Goal: Transaction & Acquisition: Purchase product/service

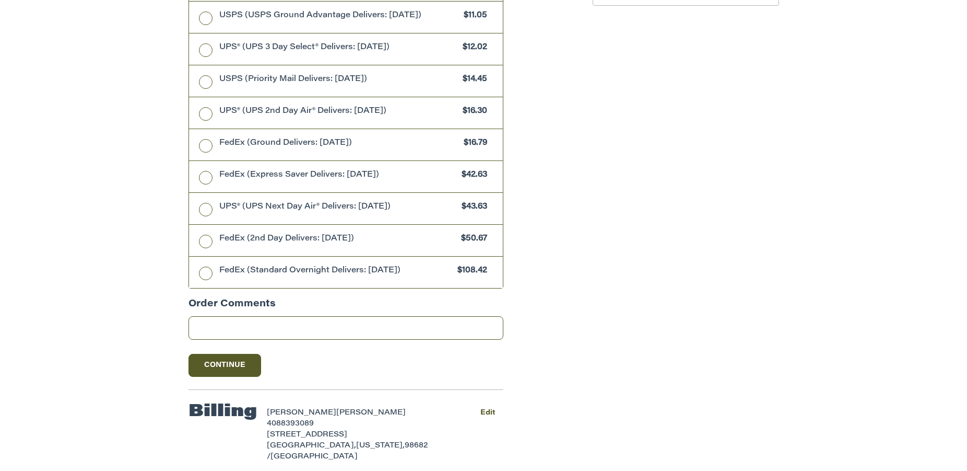
scroll to position [510, 0]
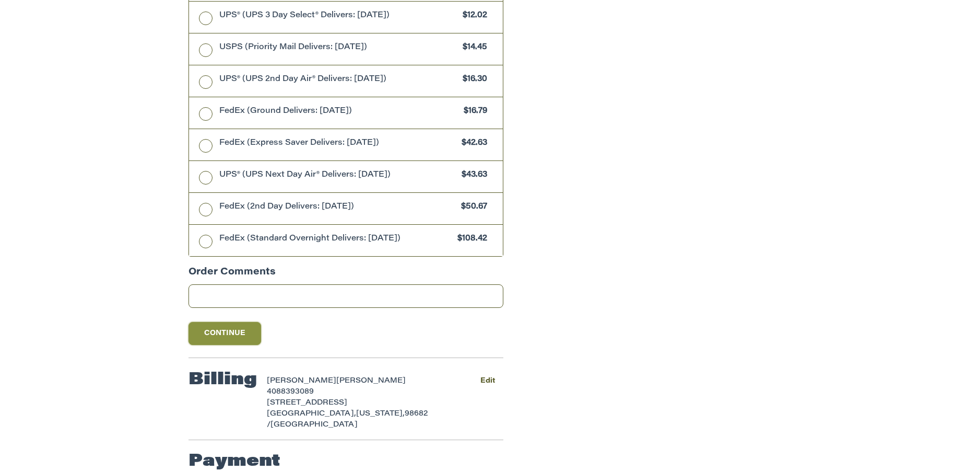
click at [232, 336] on button "Continue" at bounding box center [225, 333] width 73 height 23
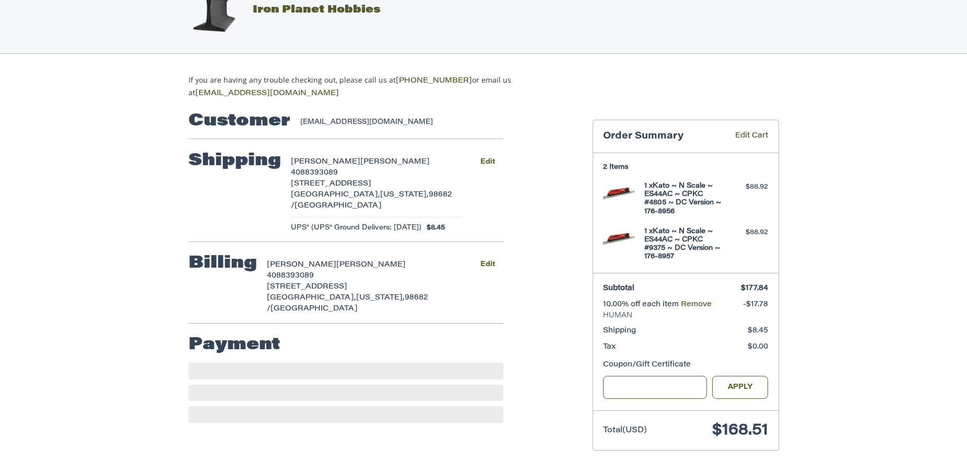
scroll to position [30, 0]
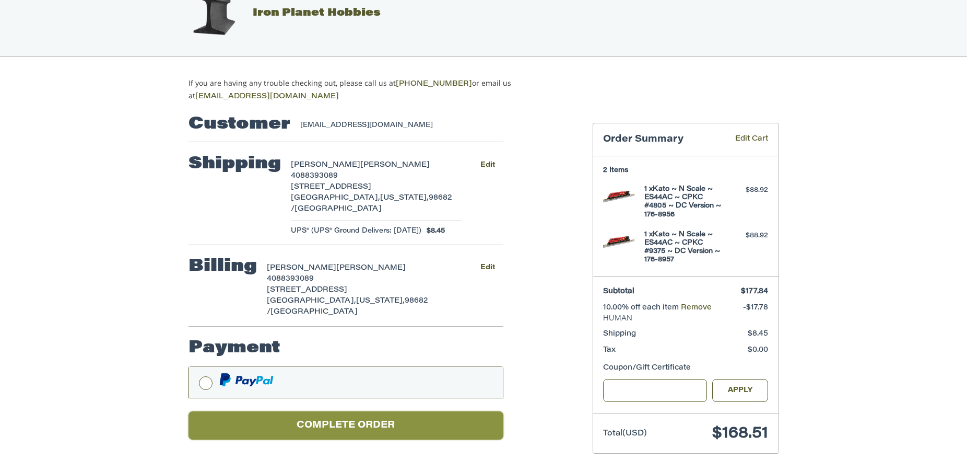
click at [303, 423] on button "Complete order" at bounding box center [346, 425] width 315 height 29
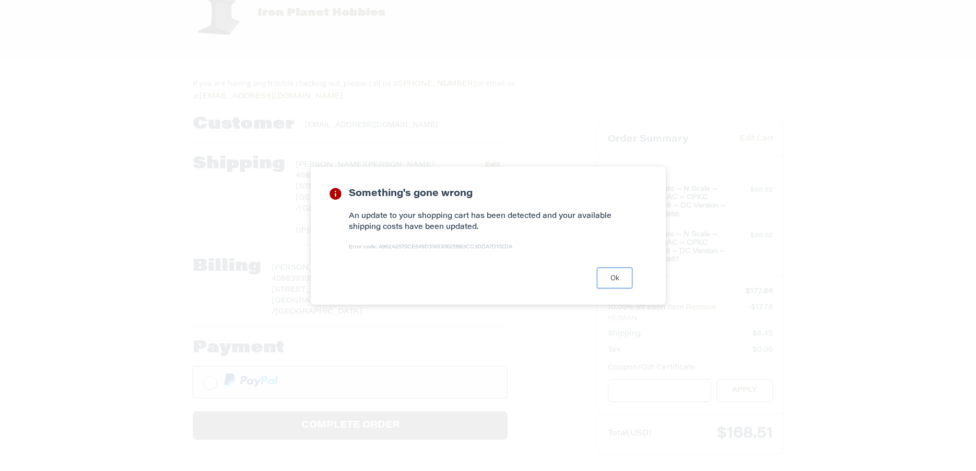
click at [620, 277] on button "Ok" at bounding box center [615, 277] width 36 height 20
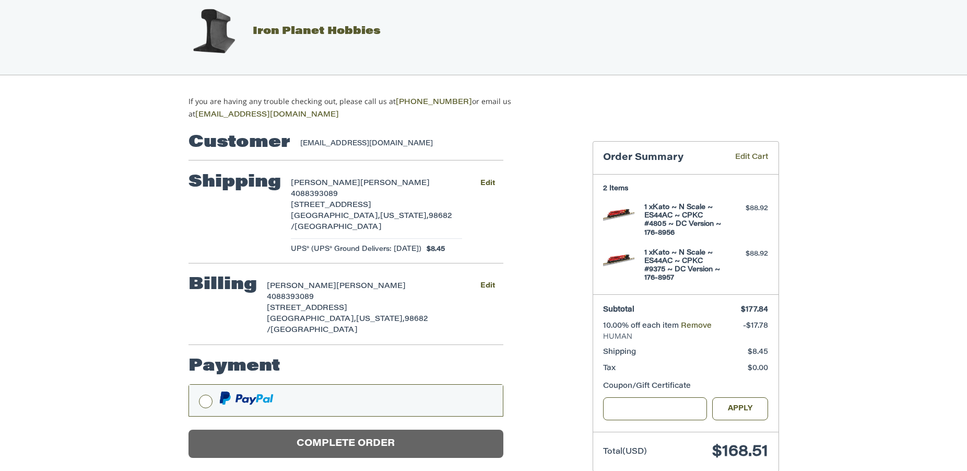
scroll to position [0, 0]
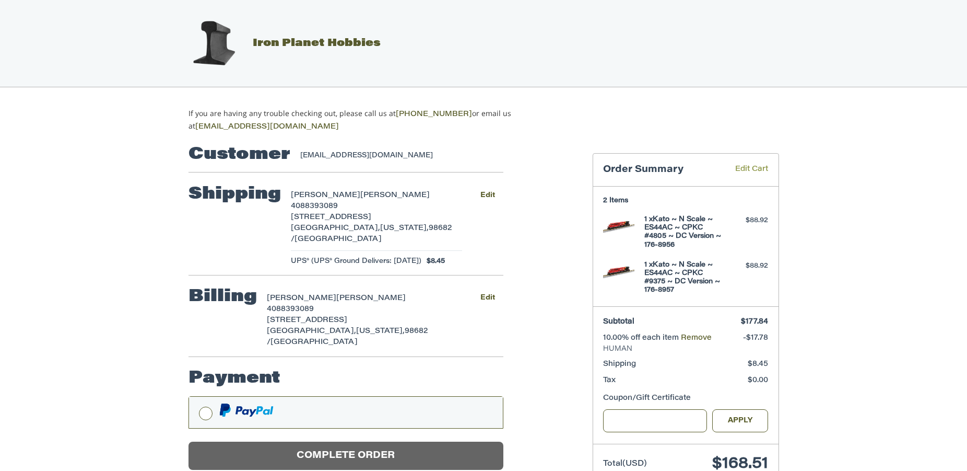
click at [757, 170] on link "Edit Cart" at bounding box center [744, 170] width 48 height 12
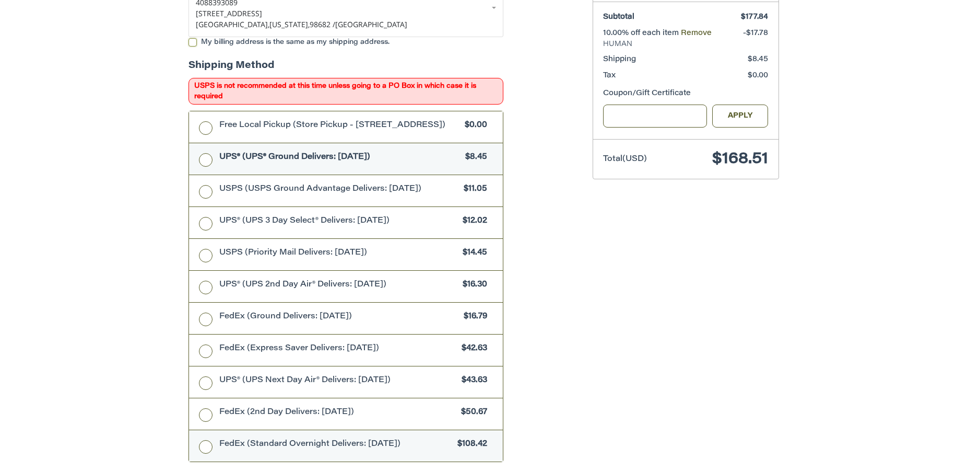
scroll to position [466, 0]
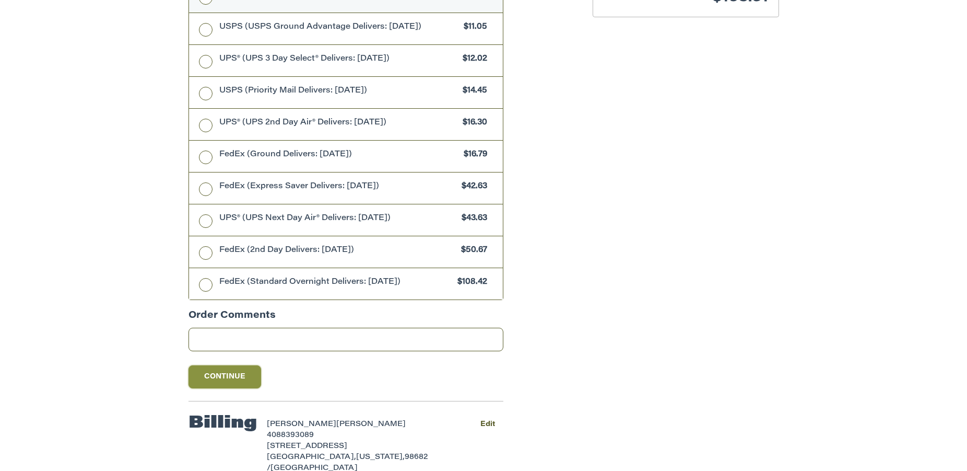
click at [221, 382] on button "Continue" at bounding box center [225, 376] width 73 height 23
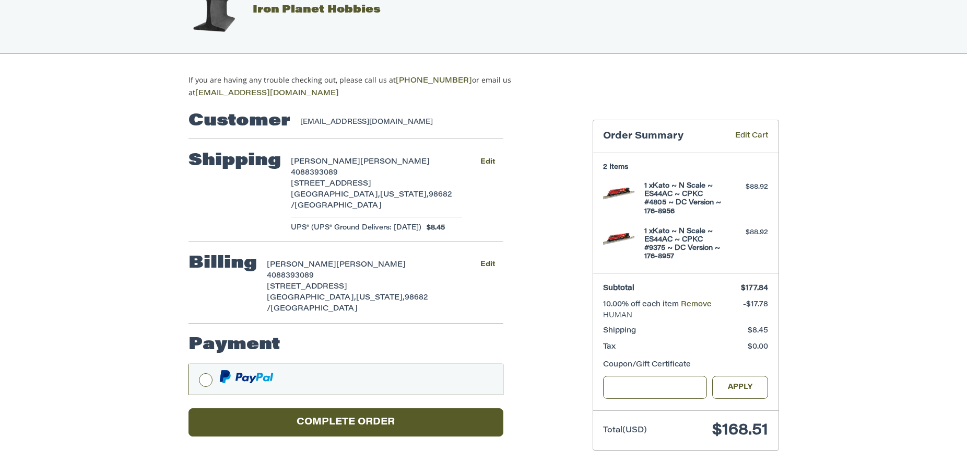
scroll to position [30, 0]
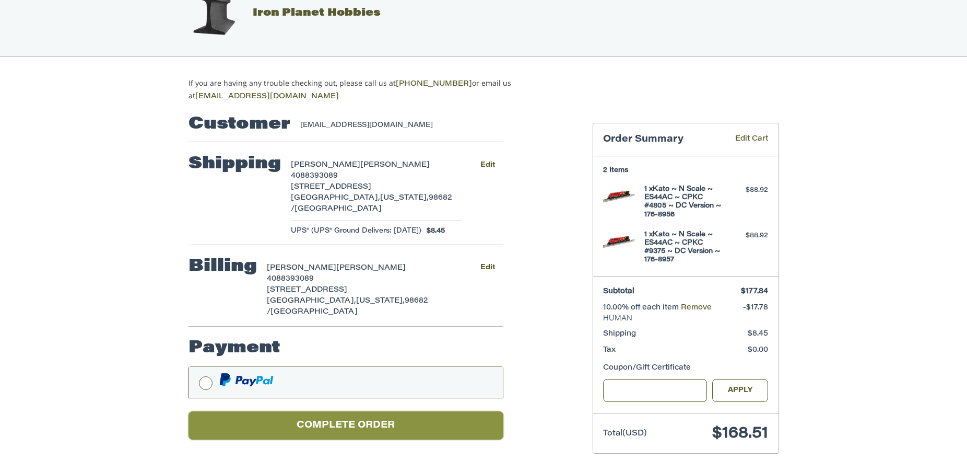
click at [378, 419] on button "Complete order" at bounding box center [346, 425] width 315 height 29
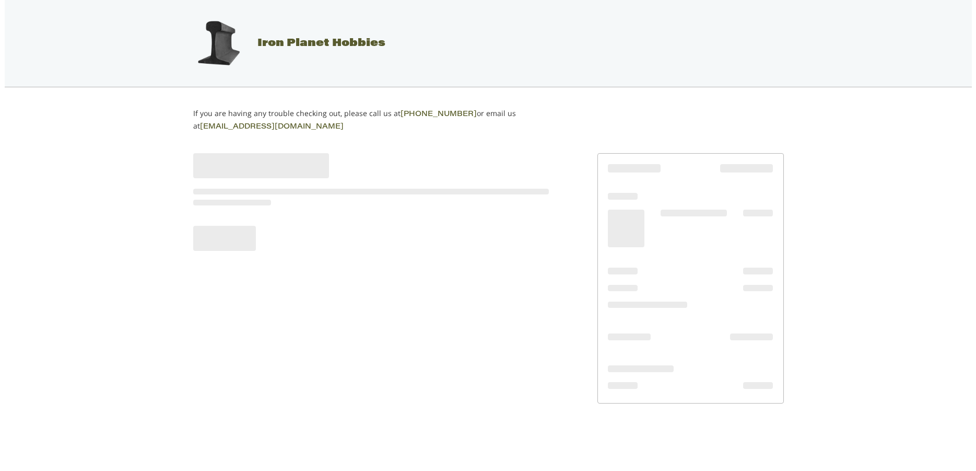
scroll to position [0, 0]
